Goal: Task Accomplishment & Management: Use online tool/utility

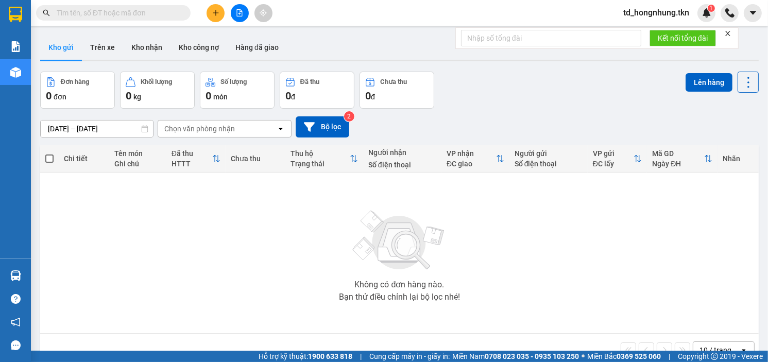
click at [119, 15] on input "text" at bounding box center [118, 12] width 122 height 11
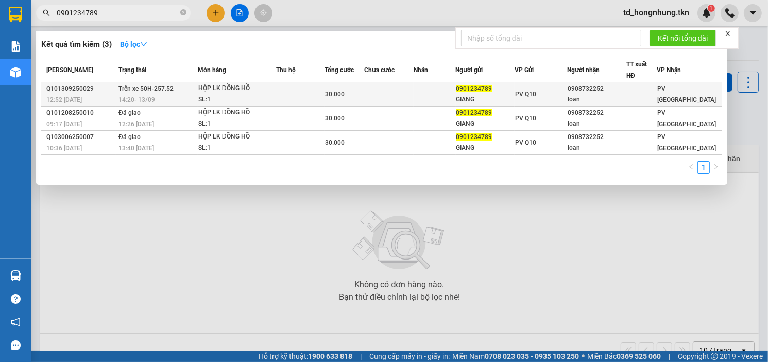
type input "0901234789"
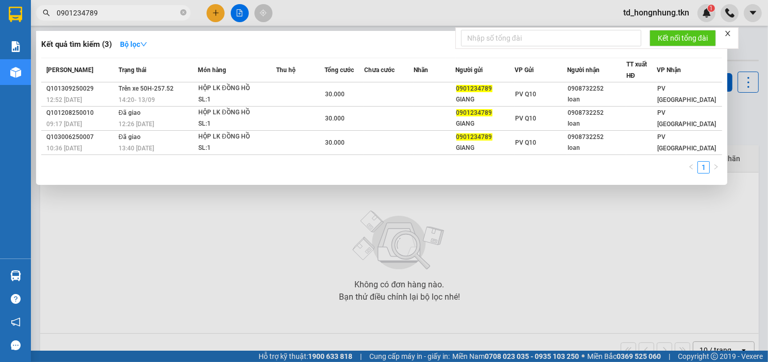
click at [151, 96] on span "14:20 [DATE]" at bounding box center [136, 99] width 37 height 7
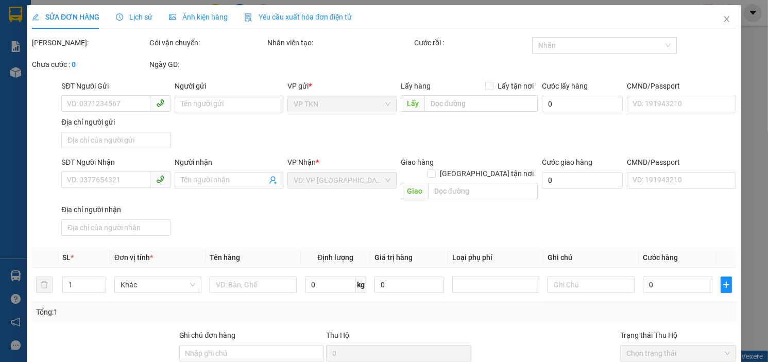
type input "0901234789"
type input "GIANG"
type input "0908732252"
type input "loan"
type input "30.000"
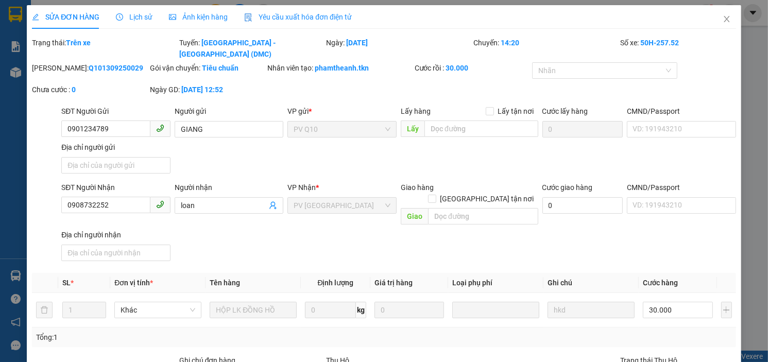
click at [130, 17] on span "Lịch sử" at bounding box center [134, 17] width 37 height 8
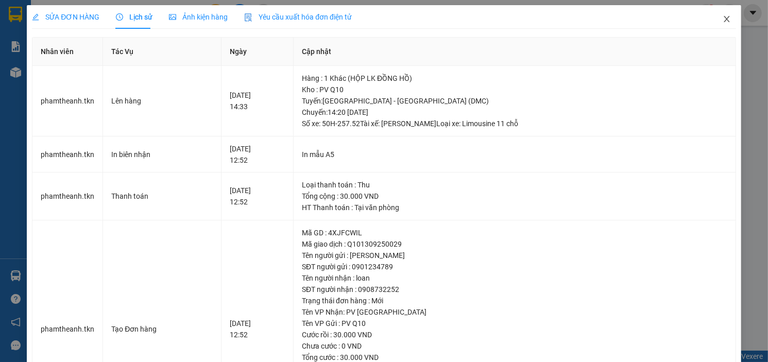
click at [723, 19] on icon "close" at bounding box center [727, 19] width 8 height 8
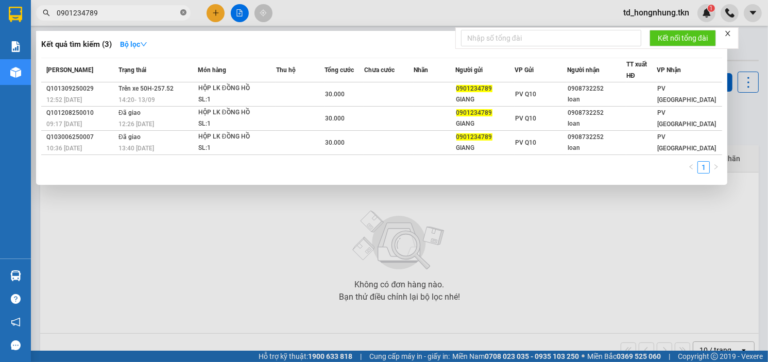
click at [185, 12] on icon "close-circle" at bounding box center [183, 12] width 6 height 6
type input "09"
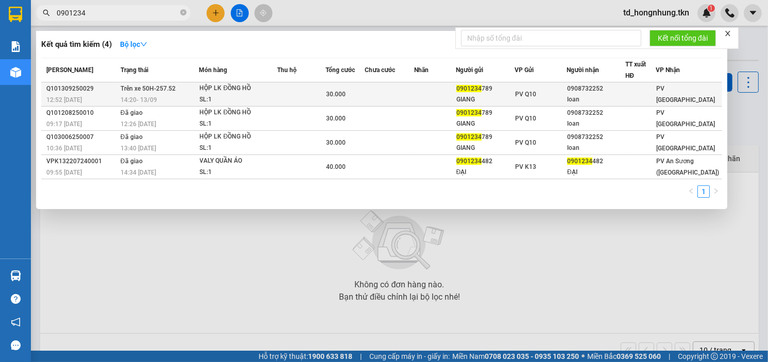
type input "0901234"
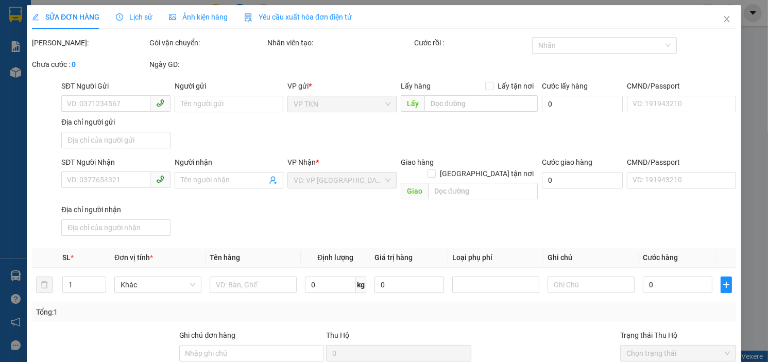
type input "0901234789"
type input "GIANG"
type input "0908732252"
type input "loan"
type input "30.000"
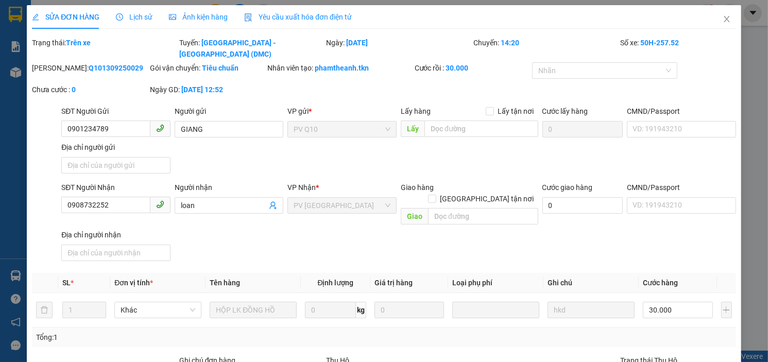
click at [135, 14] on span "Lịch sử" at bounding box center [134, 17] width 37 height 8
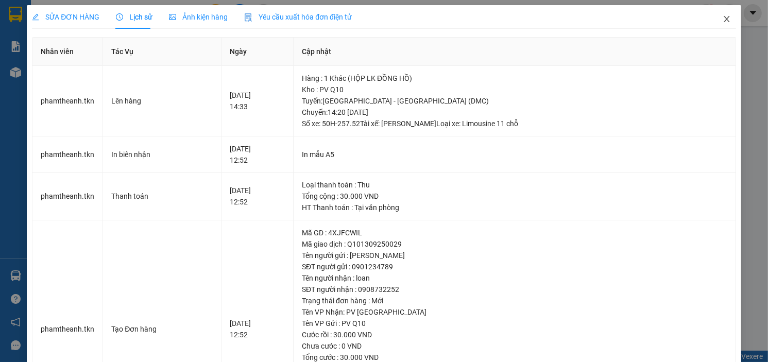
drag, startPoint x: 717, startPoint y: 18, endPoint x: 479, endPoint y: 7, distance: 238.7
click at [723, 18] on icon "close" at bounding box center [727, 19] width 8 height 8
